Goal: Task Accomplishment & Management: Manage account settings

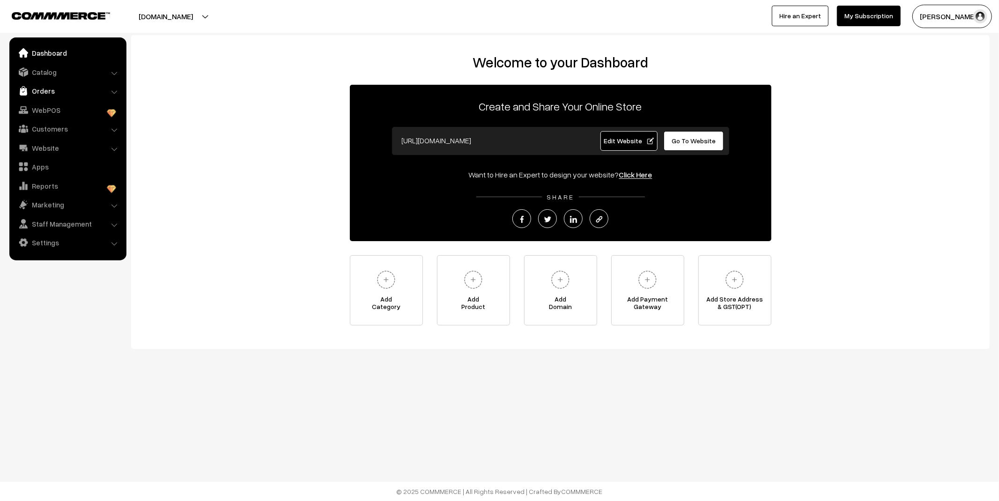
click at [31, 95] on link "Orders" at bounding box center [67, 90] width 111 height 17
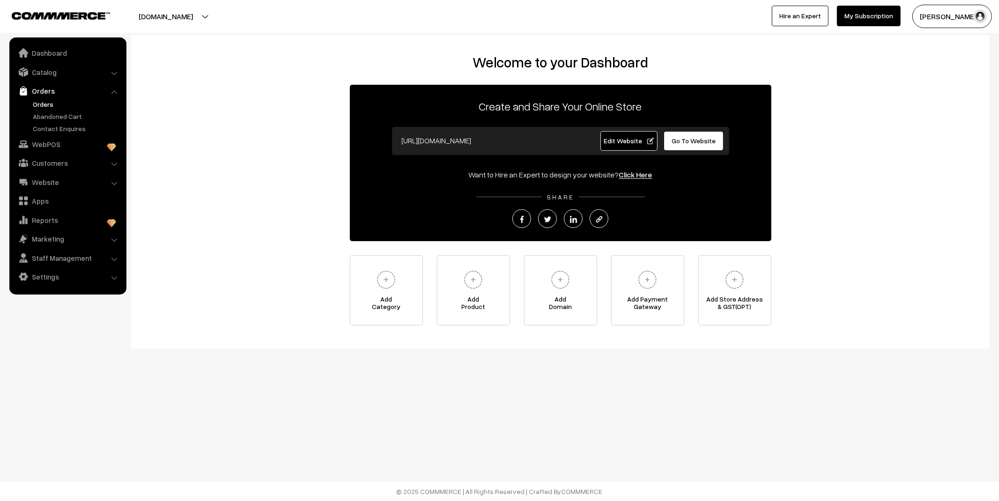
click at [44, 108] on link "Orders" at bounding box center [76, 104] width 93 height 10
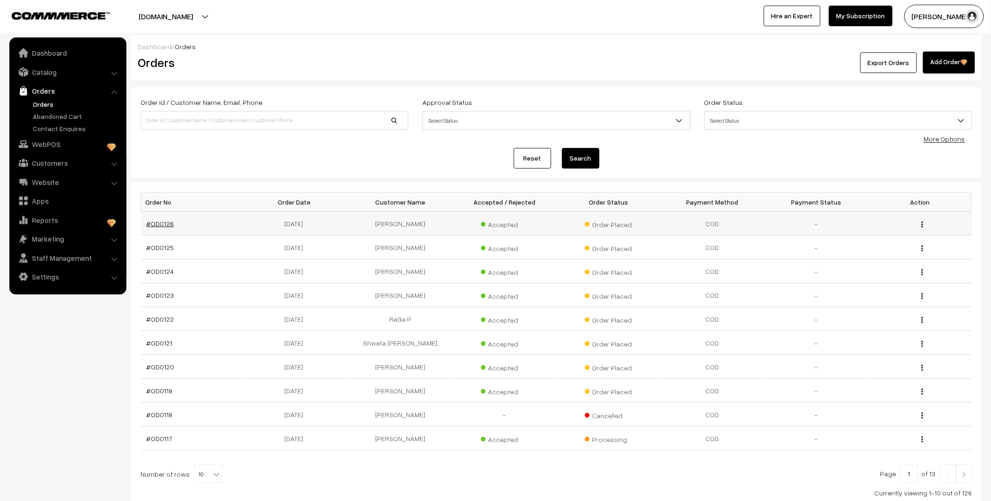
click at [162, 226] on link "#OD0126" at bounding box center [161, 224] width 28 height 8
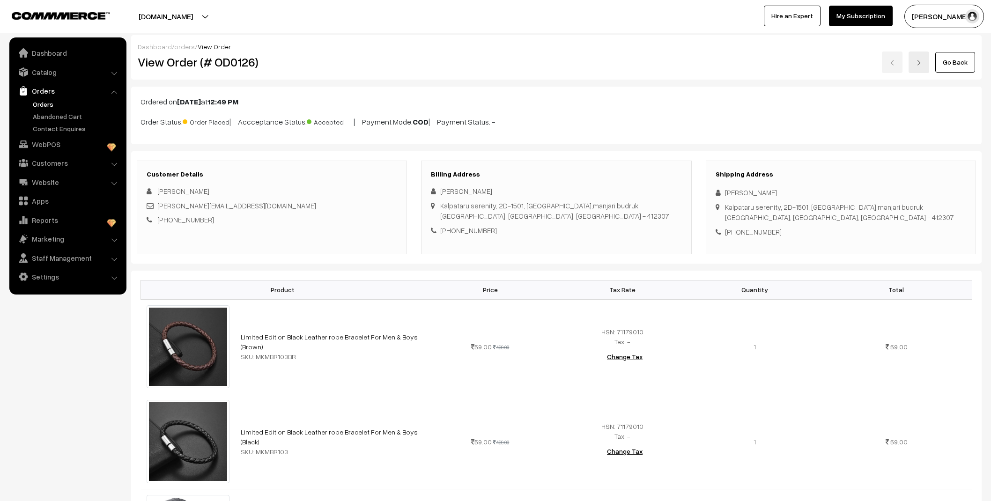
scroll to position [816, 0]
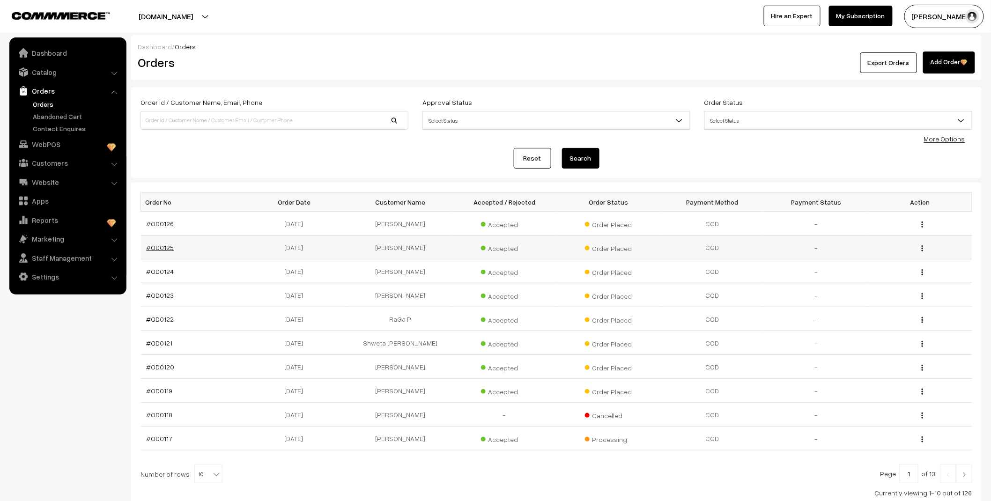
click at [158, 250] on link "#OD0125" at bounding box center [161, 247] width 28 height 8
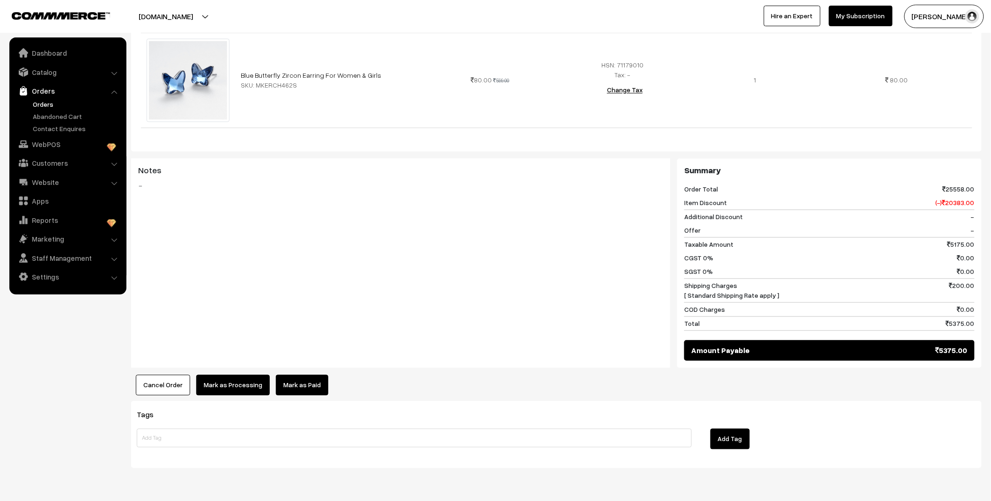
scroll to position [2194, 0]
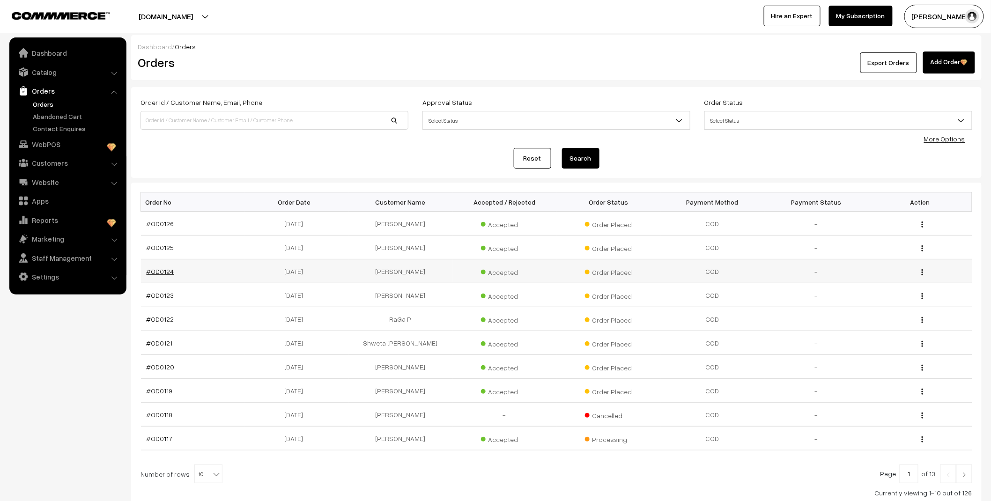
click at [161, 272] on link "#OD0124" at bounding box center [161, 271] width 28 height 8
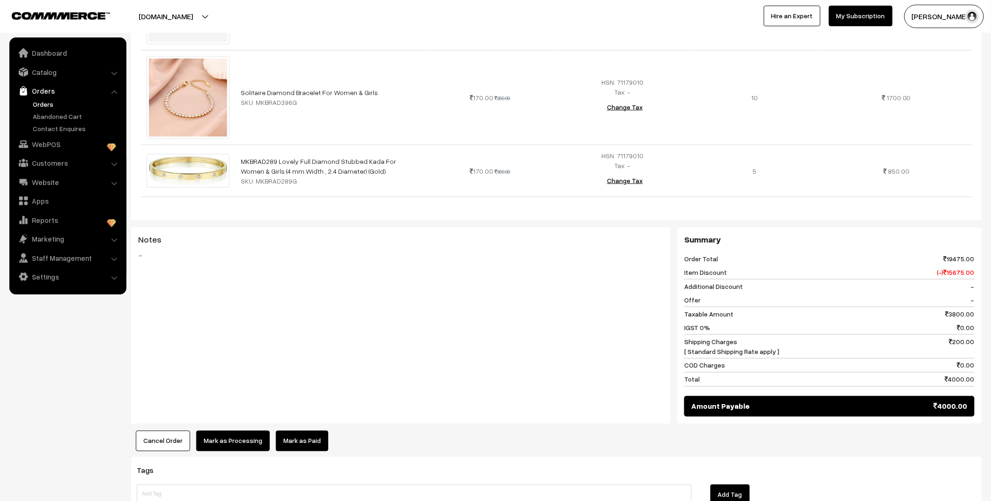
scroll to position [464, 0]
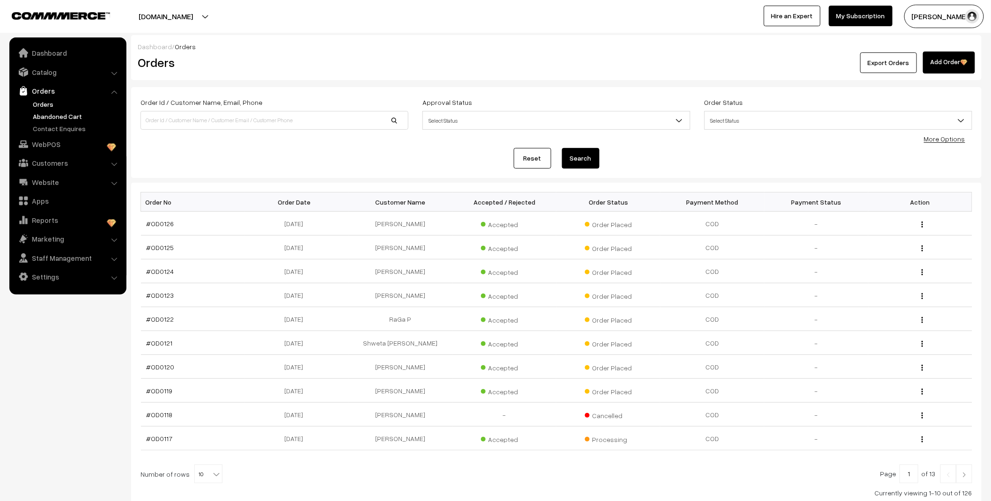
click at [47, 115] on link "Abandoned Cart" at bounding box center [76, 116] width 93 height 10
